Goal: Transaction & Acquisition: Purchase product/service

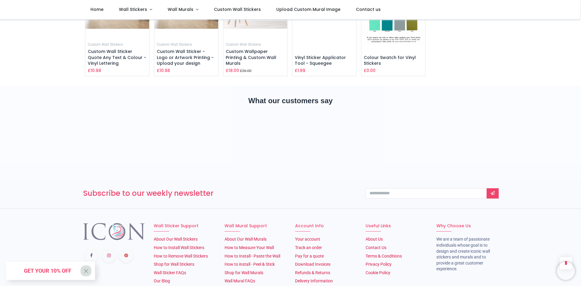
scroll to position [1029, 0]
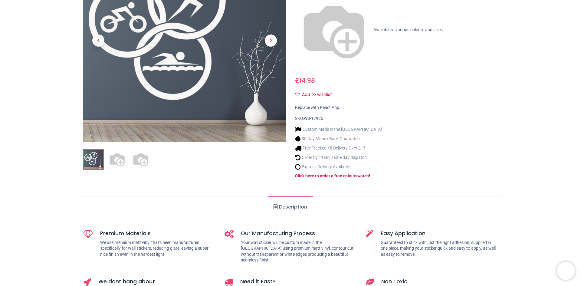
scroll to position [121, 0]
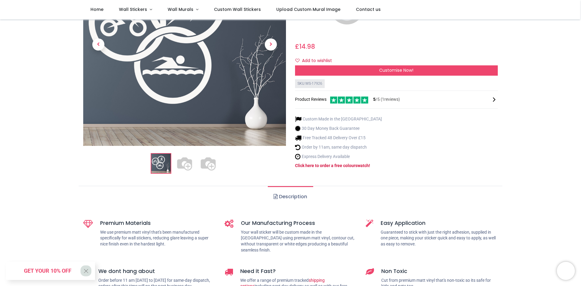
click at [208, 154] on img at bounding box center [208, 163] width 19 height 19
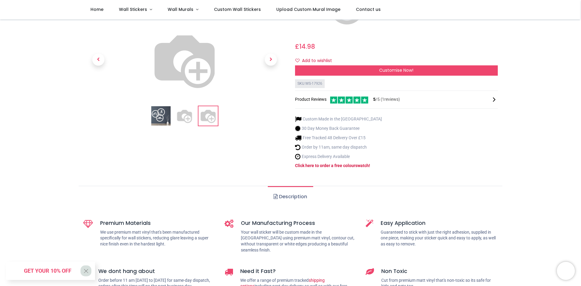
scroll to position [0, 0]
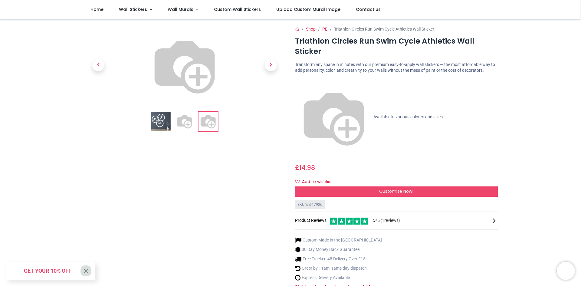
click at [189, 131] on img at bounding box center [184, 121] width 19 height 19
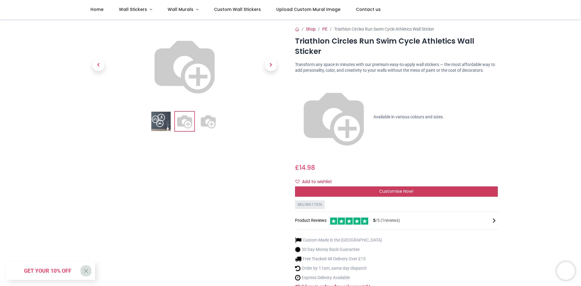
click at [315, 186] on div "Customise Now!" at bounding box center [396, 191] width 203 height 10
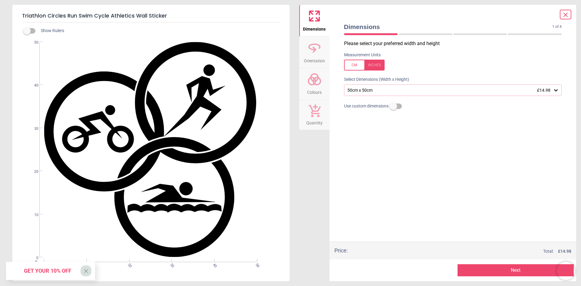
click at [484, 268] on button "Next" at bounding box center [516, 270] width 116 height 12
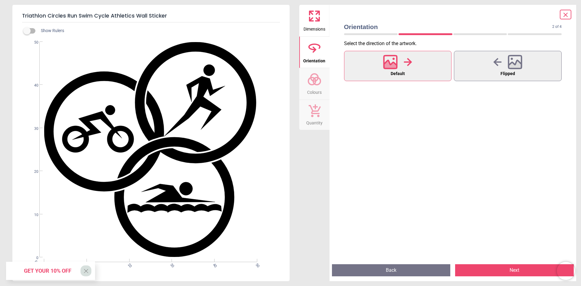
click at [325, 20] on button "Dimensions" at bounding box center [314, 20] width 30 height 31
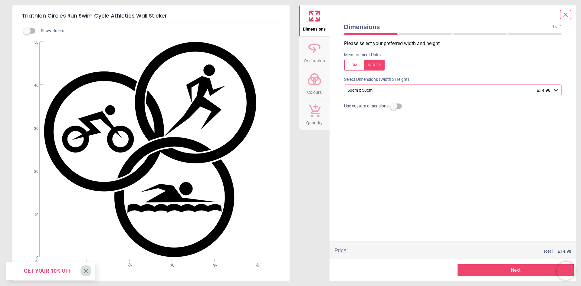
click at [557, 91] on icon at bounding box center [556, 90] width 6 height 6
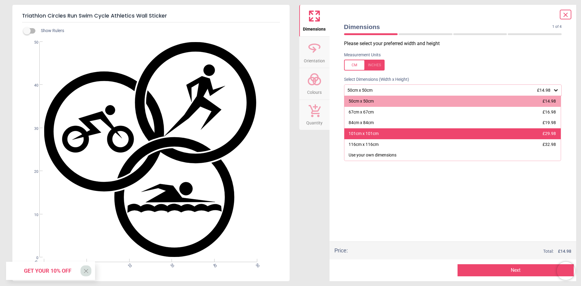
click at [477, 133] on div "101cm x 101cm £29.98" at bounding box center [452, 133] width 217 height 11
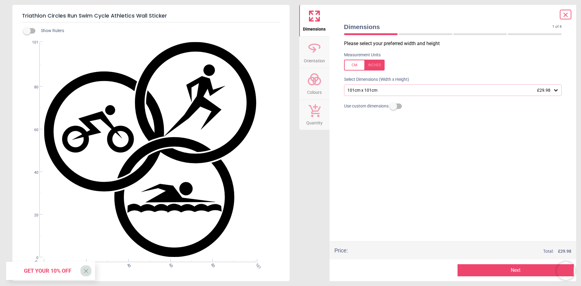
click at [497, 268] on button "Next" at bounding box center [516, 270] width 116 height 12
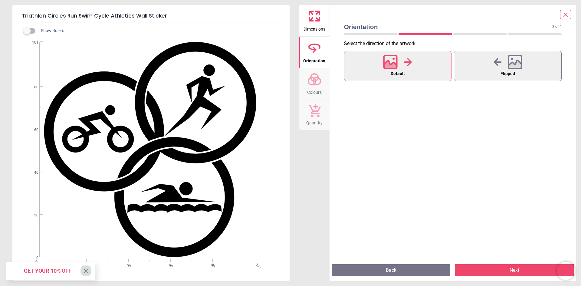
click at [485, 272] on button "Next" at bounding box center [514, 270] width 119 height 12
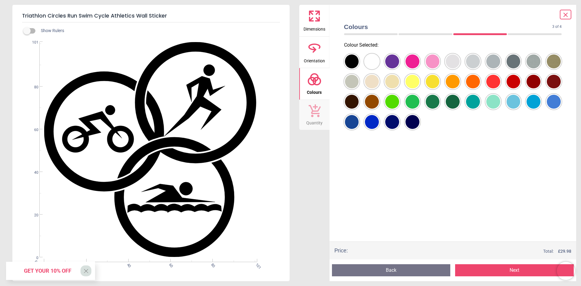
click at [359, 68] on div at bounding box center [352, 61] width 14 height 14
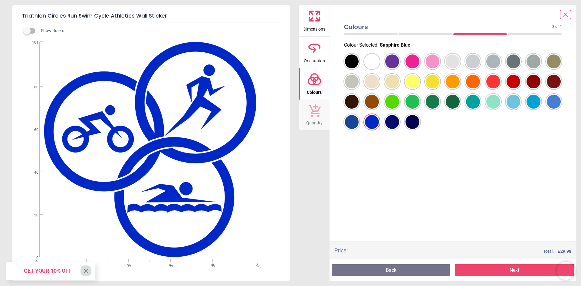
click at [318, 111] on icon at bounding box center [315, 110] width 12 height 13
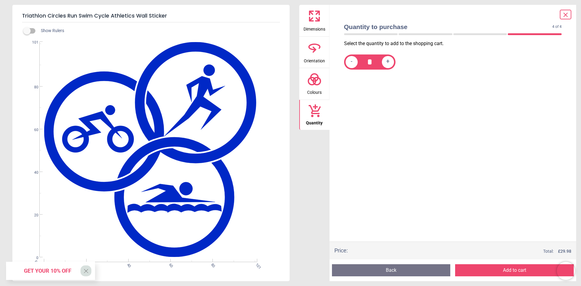
click at [323, 78] on button "Colours" at bounding box center [314, 83] width 30 height 31
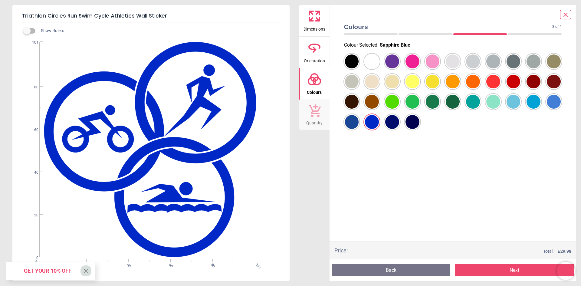
click at [359, 68] on div at bounding box center [352, 61] width 14 height 14
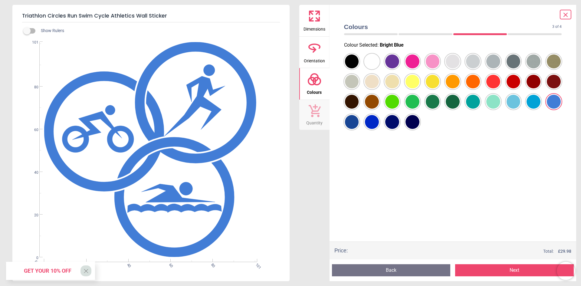
click at [359, 68] on div at bounding box center [352, 61] width 14 height 14
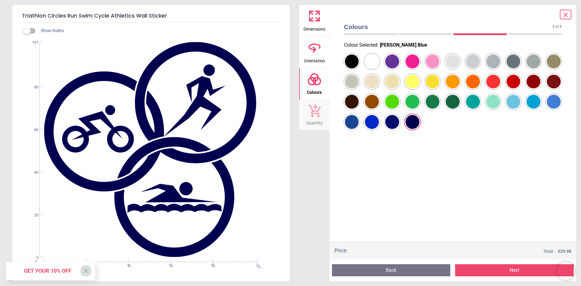
click at [359, 68] on div at bounding box center [352, 61] width 14 height 14
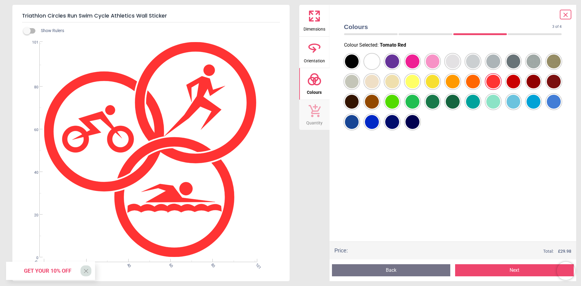
click at [505, 84] on div at bounding box center [453, 91] width 228 height 81
click at [359, 68] on div at bounding box center [352, 61] width 14 height 14
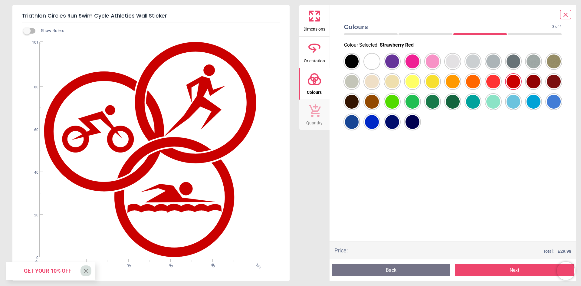
click at [563, 15] on icon at bounding box center [565, 14] width 7 height 7
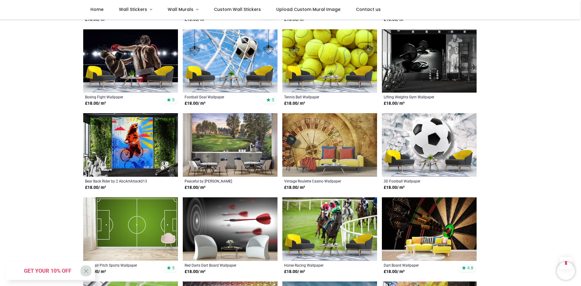
scroll to position [454, 0]
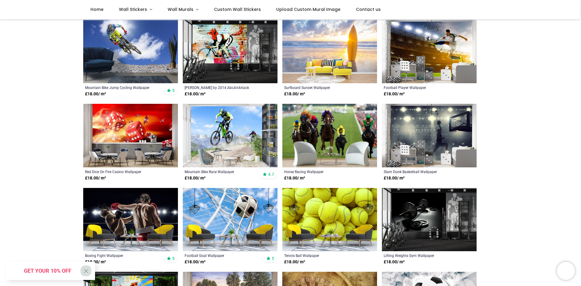
scroll to position [182, 0]
